Goal: Check status: Check status

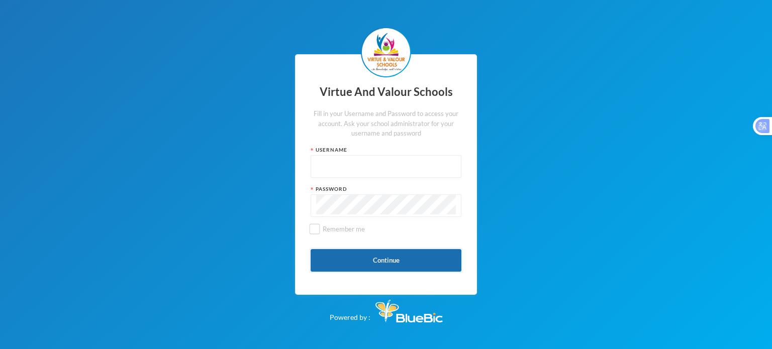
type input "vvsstaff120"
click at [366, 260] on button "Continue" at bounding box center [386, 260] width 151 height 23
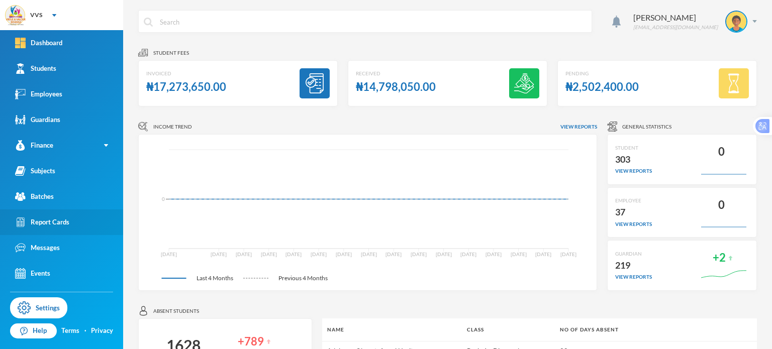
click at [50, 226] on div "Report Cards" at bounding box center [42, 222] width 54 height 11
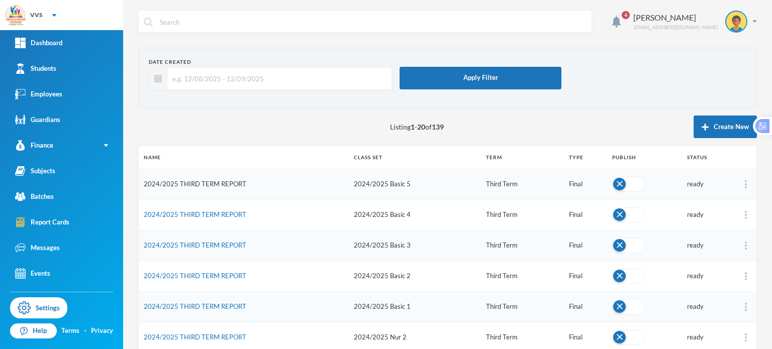
click at [206, 186] on link "2024/2025 THIRD TERM REPORT" at bounding box center [195, 184] width 103 height 8
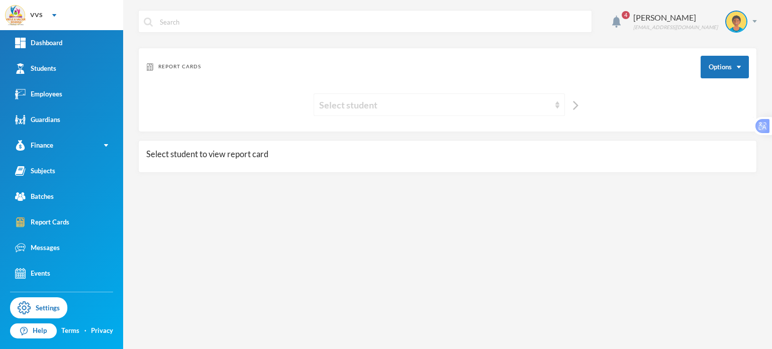
click at [371, 104] on div "Select student" at bounding box center [434, 105] width 231 height 14
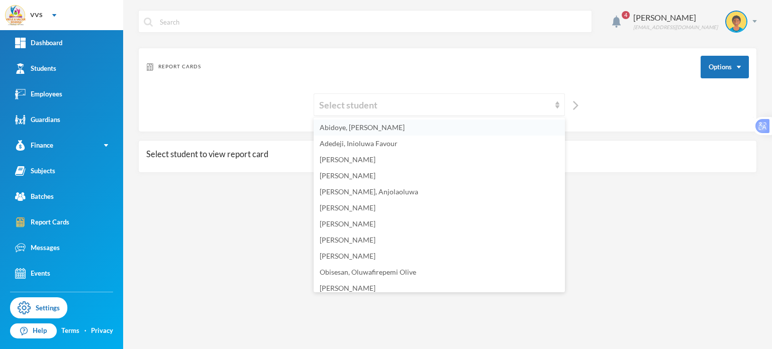
click at [350, 130] on span "Abidoye, [PERSON_NAME]" at bounding box center [362, 127] width 85 height 9
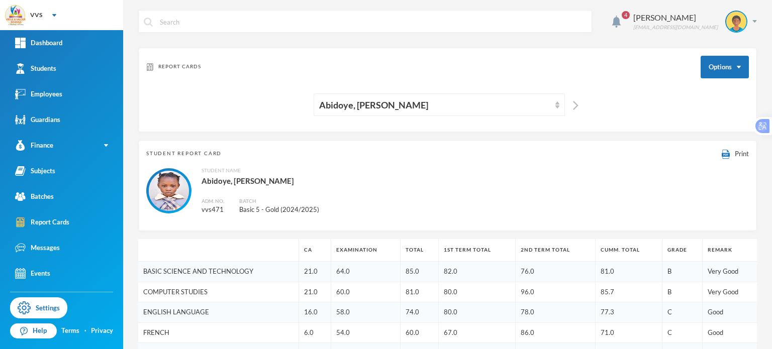
click at [348, 209] on div "Student Name [PERSON_NAME], [PERSON_NAME]. No. vvs471 Batch Basic 5 - Gold (202…" at bounding box center [447, 191] width 603 height 48
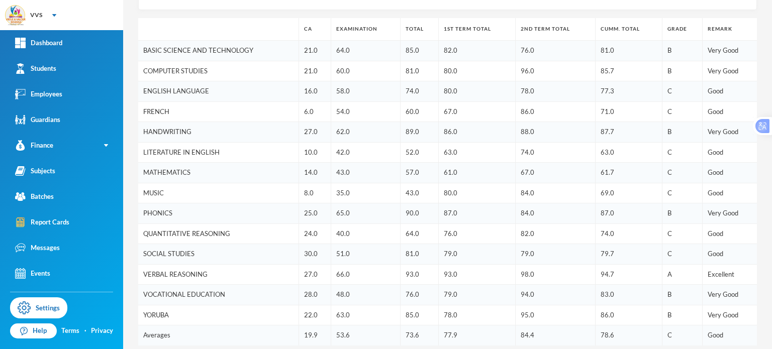
scroll to position [241, 0]
